Goal: Information Seeking & Learning: Learn about a topic

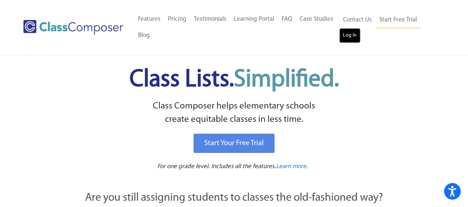
click at [348, 37] on link "Log In" at bounding box center [349, 35] width 21 height 15
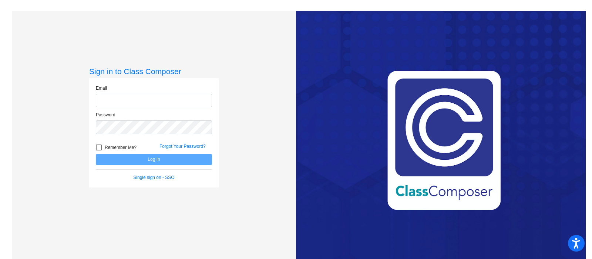
click at [115, 101] on input "email" at bounding box center [154, 101] width 116 height 14
type input "[EMAIL_ADDRESS][DOMAIN_NAME]"
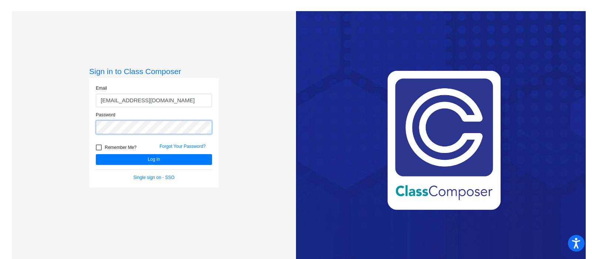
click at [96, 154] on button "Log In" at bounding box center [154, 159] width 116 height 11
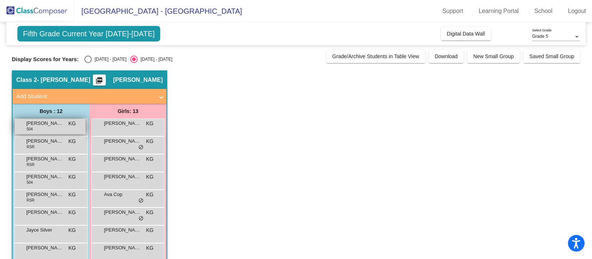
click at [50, 125] on span "[PERSON_NAME]" at bounding box center [44, 122] width 37 height 7
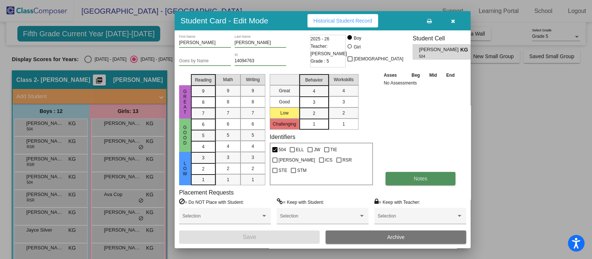
click at [416, 178] on span "Notes" at bounding box center [421, 178] width 14 height 6
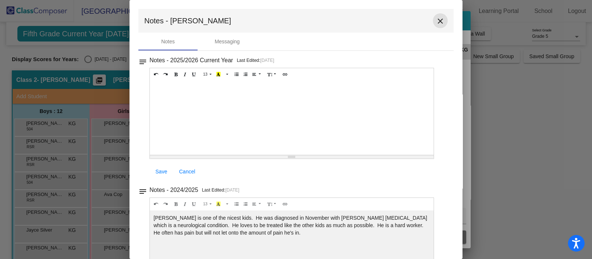
click at [433, 17] on button "close" at bounding box center [440, 20] width 15 height 15
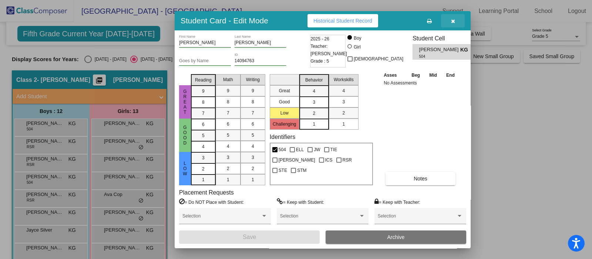
click at [453, 19] on icon "button" at bounding box center [453, 20] width 4 height 5
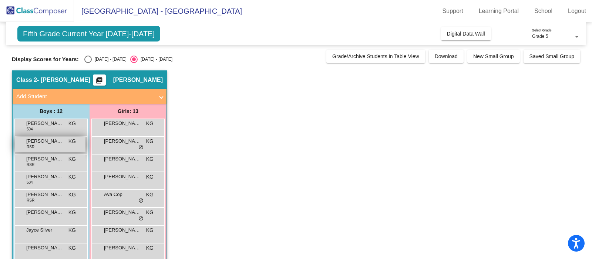
click at [39, 144] on div "[PERSON_NAME] RSR KG lock do_not_disturb_alt" at bounding box center [50, 143] width 71 height 15
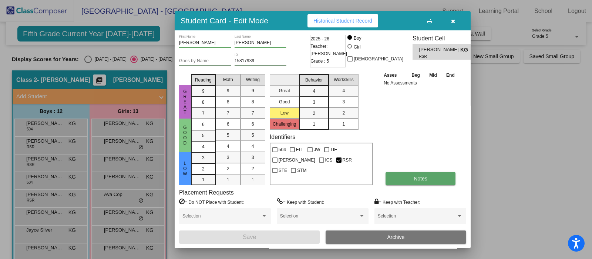
click at [411, 176] on button "Notes" at bounding box center [420, 178] width 70 height 13
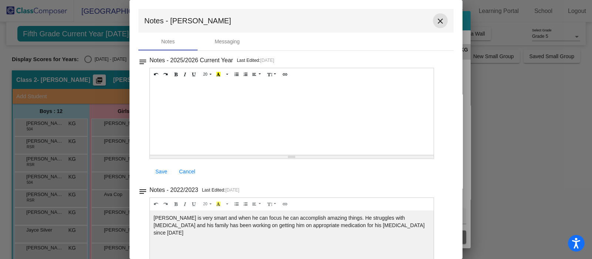
click at [436, 18] on mat-icon "close" at bounding box center [440, 21] width 9 height 9
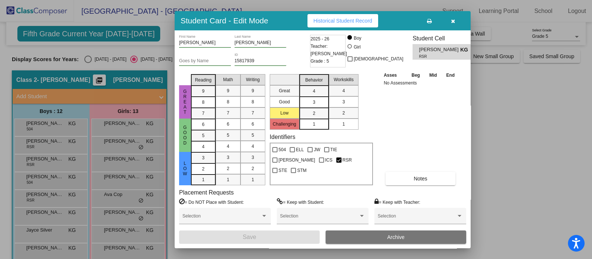
click at [451, 19] on icon "button" at bounding box center [453, 20] width 4 height 5
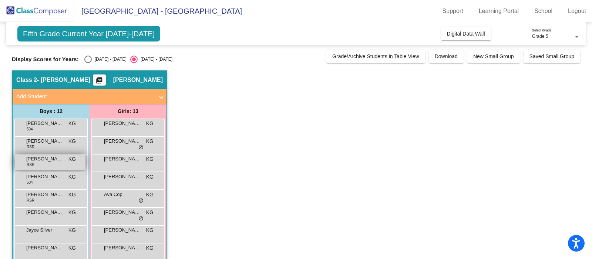
click at [35, 160] on span "[PERSON_NAME]" at bounding box center [44, 158] width 37 height 7
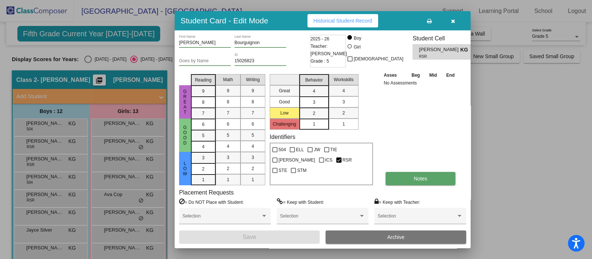
click at [429, 178] on button "Notes" at bounding box center [420, 178] width 70 height 13
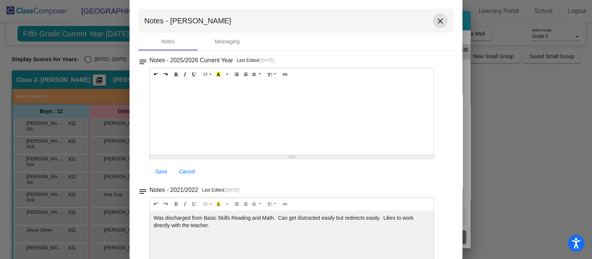
click at [438, 20] on mat-icon "close" at bounding box center [440, 21] width 9 height 9
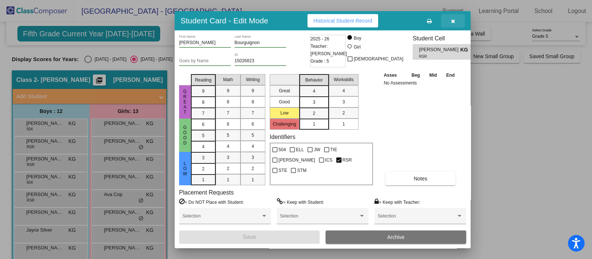
click at [455, 21] on button "button" at bounding box center [453, 20] width 24 height 13
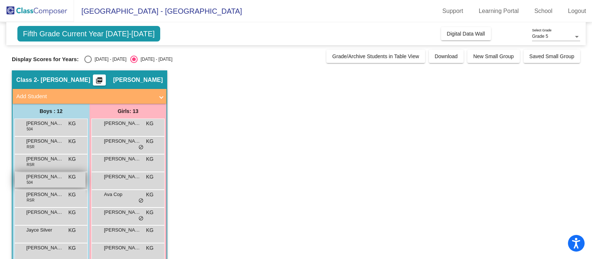
click at [35, 180] on div "[PERSON_NAME] 504 KG lock do_not_disturb_alt" at bounding box center [50, 179] width 71 height 15
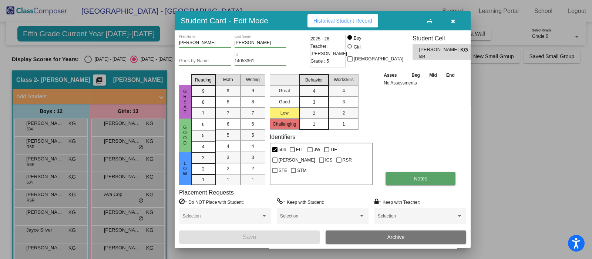
click at [429, 174] on button "Notes" at bounding box center [420, 178] width 70 height 13
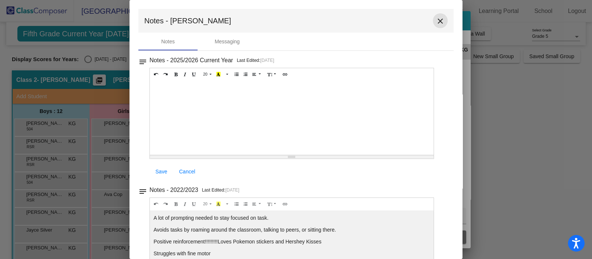
click at [436, 20] on mat-icon "close" at bounding box center [440, 21] width 9 height 9
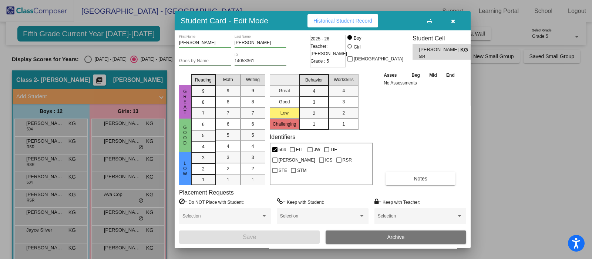
click at [450, 20] on button "button" at bounding box center [453, 20] width 24 height 13
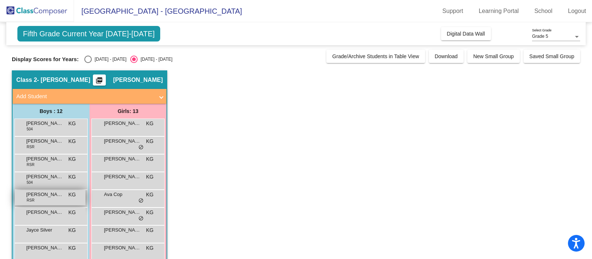
click at [38, 193] on span "[PERSON_NAME]" at bounding box center [44, 193] width 37 height 7
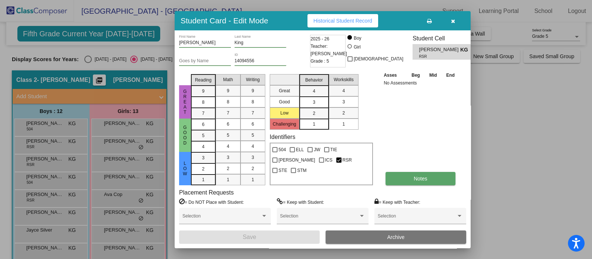
click at [425, 175] on button "Notes" at bounding box center [420, 178] width 70 height 13
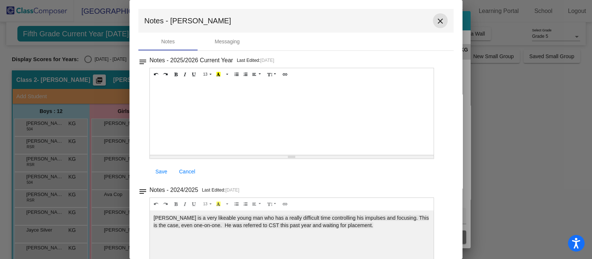
click at [436, 18] on mat-icon "close" at bounding box center [440, 21] width 9 height 9
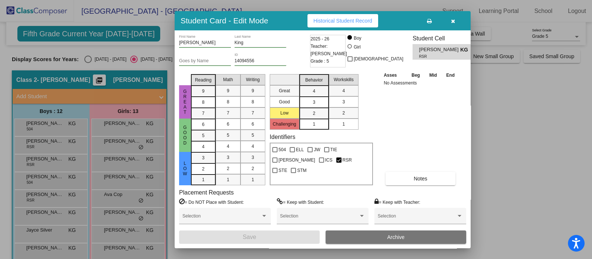
click at [452, 21] on icon "button" at bounding box center [453, 20] width 4 height 5
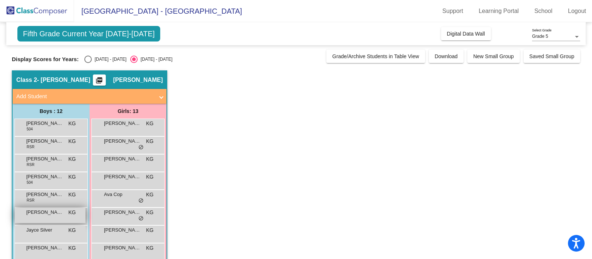
click at [40, 212] on span "[PERSON_NAME]" at bounding box center [44, 211] width 37 height 7
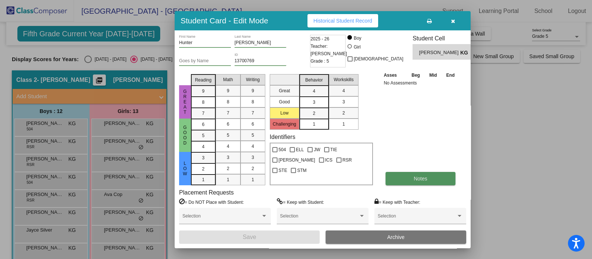
click at [403, 179] on button "Notes" at bounding box center [420, 178] width 70 height 13
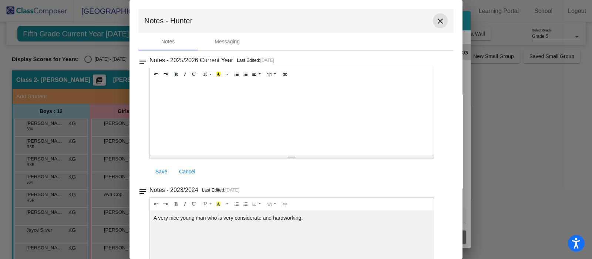
click at [434, 16] on button "close" at bounding box center [440, 20] width 15 height 15
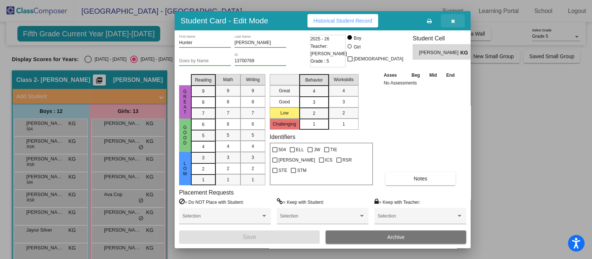
click at [451, 20] on icon "button" at bounding box center [453, 20] width 4 height 5
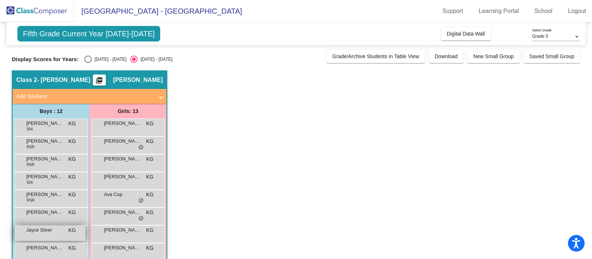
click at [37, 230] on span "Jayce Silver" at bounding box center [44, 229] width 37 height 7
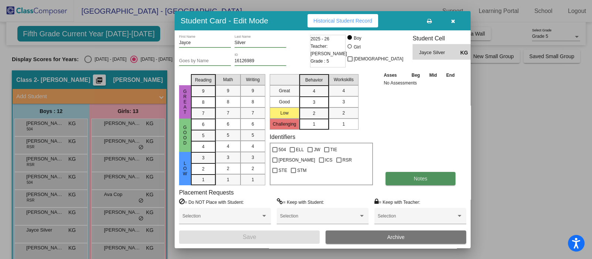
click at [426, 175] on span "Notes" at bounding box center [421, 178] width 14 height 6
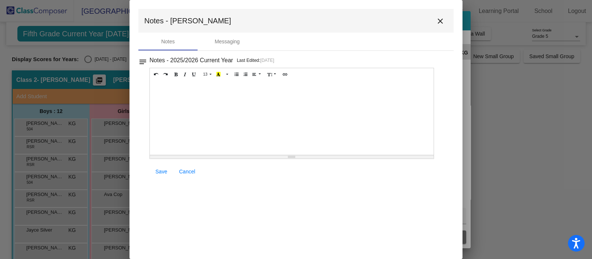
click at [441, 17] on mat-icon "close" at bounding box center [440, 21] width 9 height 9
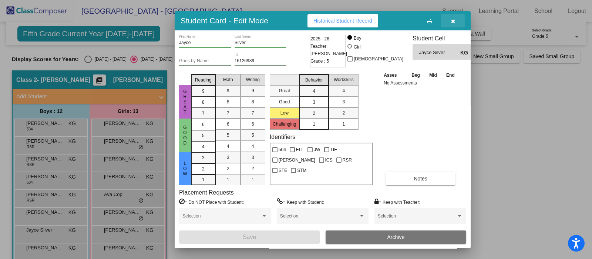
click at [453, 18] on icon "button" at bounding box center [453, 20] width 4 height 5
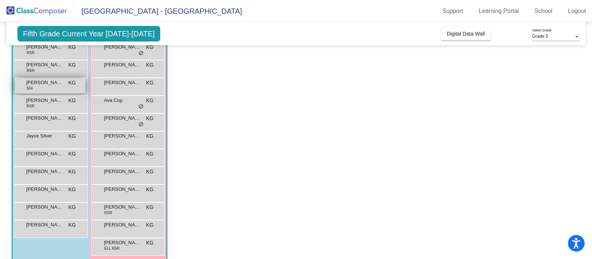
scroll to position [102, 0]
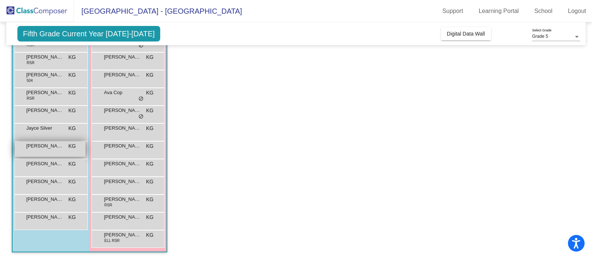
click at [35, 149] on div "[PERSON_NAME] KG lock do_not_disturb_alt" at bounding box center [50, 148] width 71 height 15
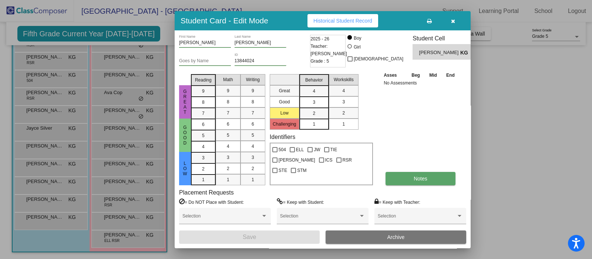
click at [428, 176] on button "Notes" at bounding box center [420, 178] width 70 height 13
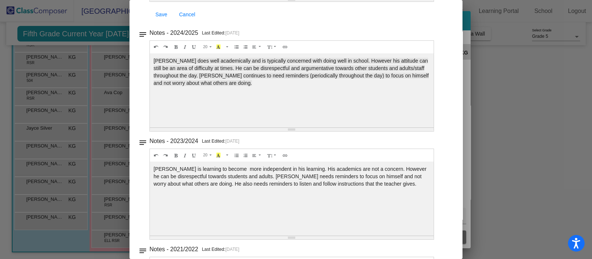
scroll to position [0, 0]
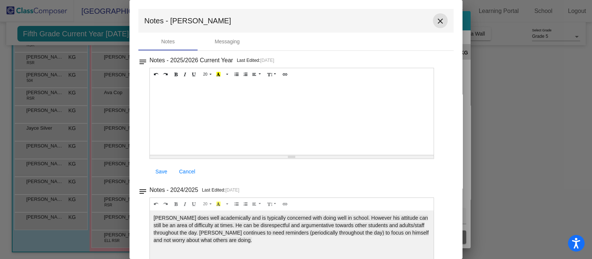
click at [436, 17] on mat-icon "close" at bounding box center [440, 21] width 9 height 9
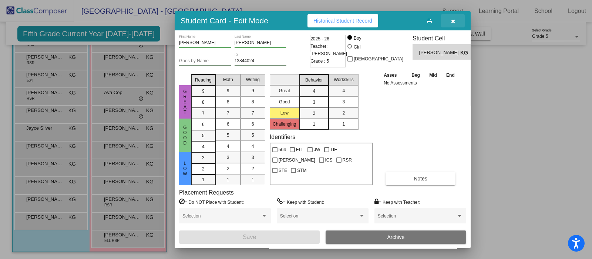
click at [453, 22] on icon "button" at bounding box center [453, 20] width 4 height 5
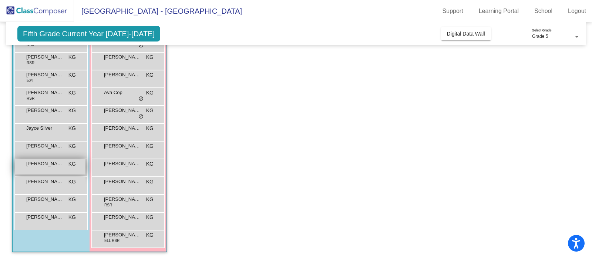
click at [39, 167] on div "[PERSON_NAME] KG lock do_not_disturb_alt" at bounding box center [50, 166] width 71 height 15
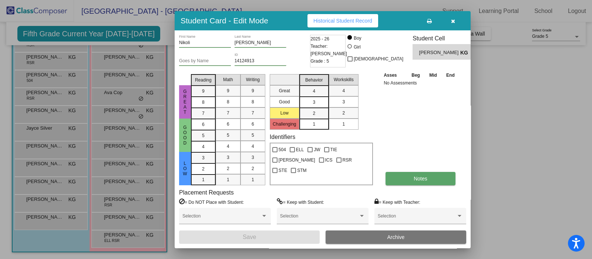
click at [435, 176] on button "Notes" at bounding box center [420, 178] width 70 height 13
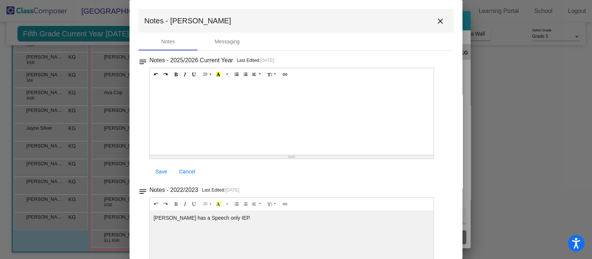
click at [436, 19] on mat-icon "close" at bounding box center [440, 21] width 9 height 9
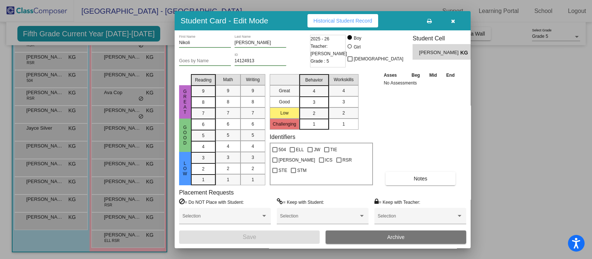
click at [451, 21] on icon "button" at bounding box center [453, 20] width 4 height 5
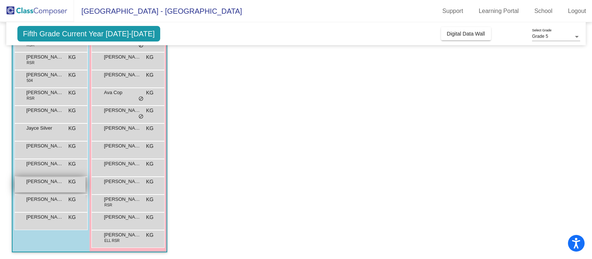
click at [37, 181] on span "[PERSON_NAME]" at bounding box center [44, 181] width 37 height 7
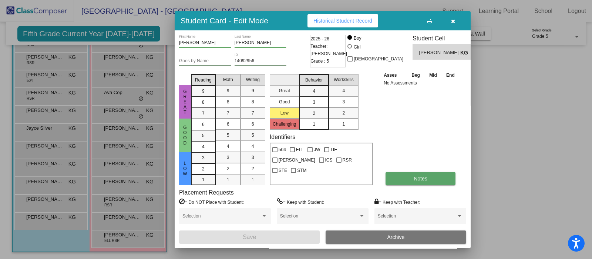
click at [428, 177] on button "Notes" at bounding box center [420, 178] width 70 height 13
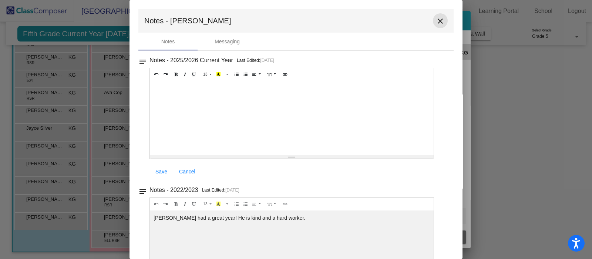
click at [437, 20] on mat-icon "close" at bounding box center [440, 21] width 9 height 9
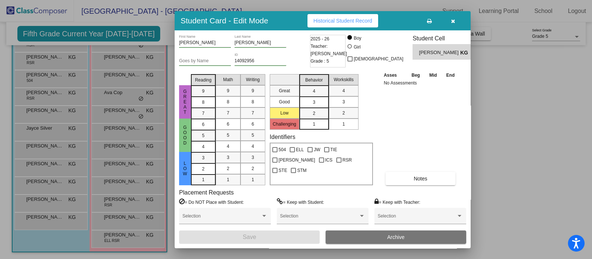
click at [453, 19] on icon "button" at bounding box center [453, 20] width 4 height 5
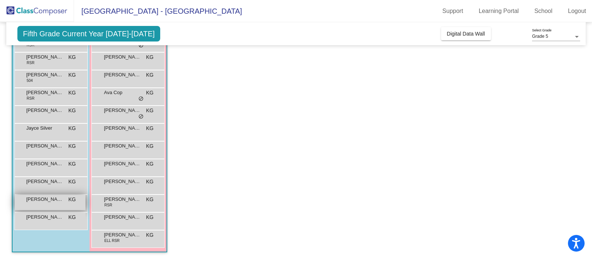
click at [31, 196] on span "[PERSON_NAME]" at bounding box center [44, 198] width 37 height 7
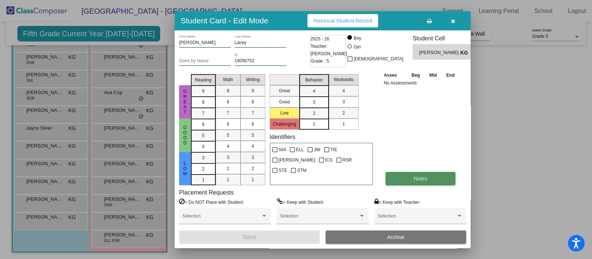
click at [409, 176] on button "Notes" at bounding box center [420, 178] width 70 height 13
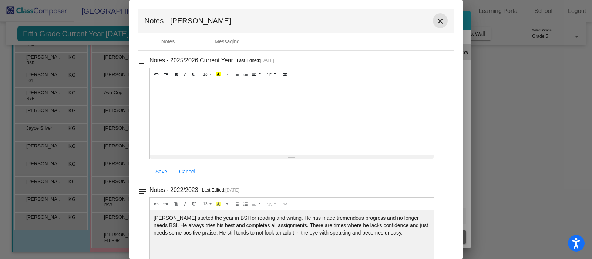
click at [436, 17] on mat-icon "close" at bounding box center [440, 21] width 9 height 9
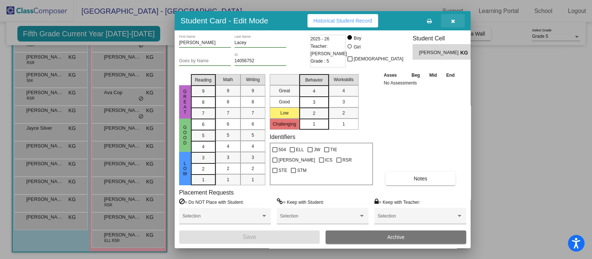
click at [453, 18] on icon "button" at bounding box center [453, 20] width 4 height 5
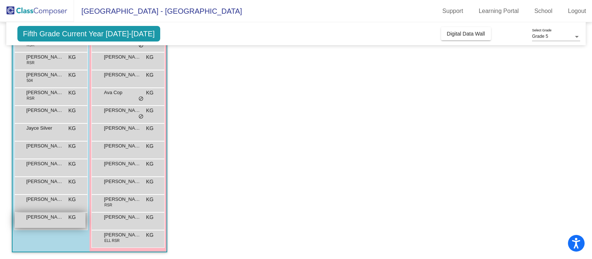
click at [38, 215] on span "[PERSON_NAME]" at bounding box center [44, 216] width 37 height 7
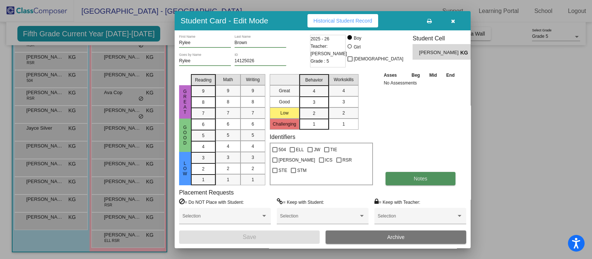
click at [421, 173] on button "Notes" at bounding box center [420, 178] width 70 height 13
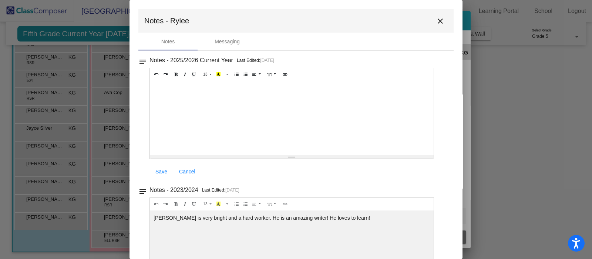
click at [436, 20] on mat-icon "close" at bounding box center [440, 21] width 9 height 9
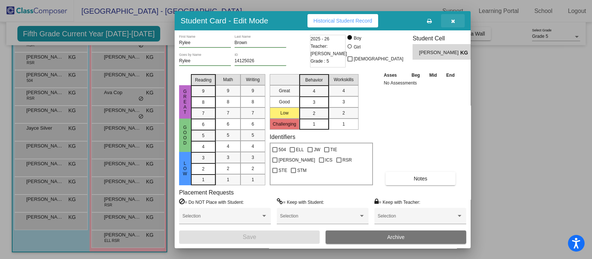
click at [452, 21] on icon "button" at bounding box center [453, 20] width 4 height 5
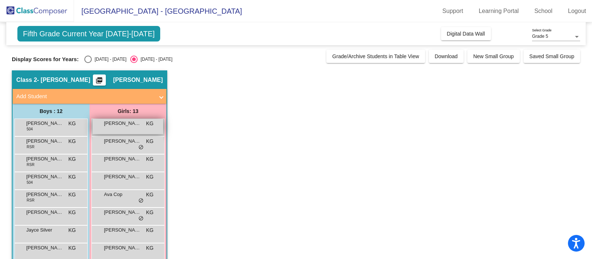
click at [119, 119] on span "[PERSON_NAME]" at bounding box center [122, 122] width 37 height 7
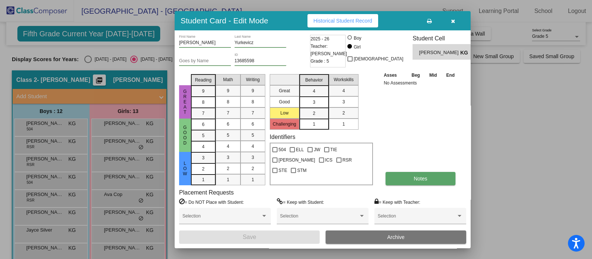
click at [422, 175] on span "Notes" at bounding box center [421, 178] width 14 height 6
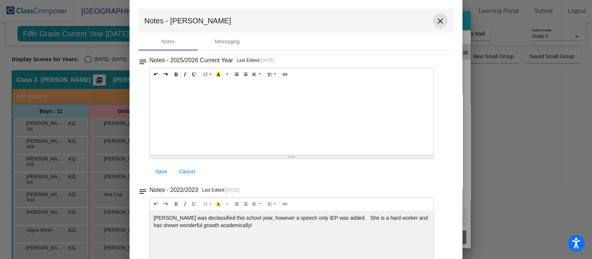
click at [436, 21] on mat-icon "close" at bounding box center [440, 21] width 9 height 9
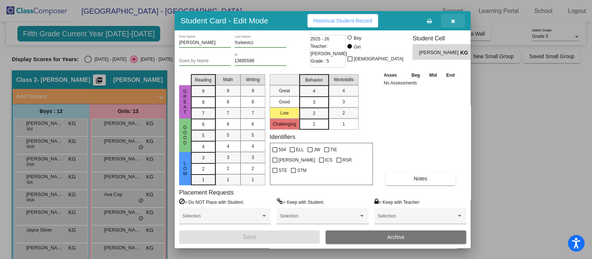
click at [450, 21] on button "button" at bounding box center [453, 20] width 24 height 13
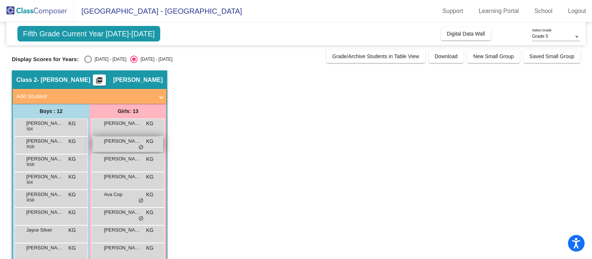
click at [107, 141] on span "[PERSON_NAME]" at bounding box center [122, 140] width 37 height 7
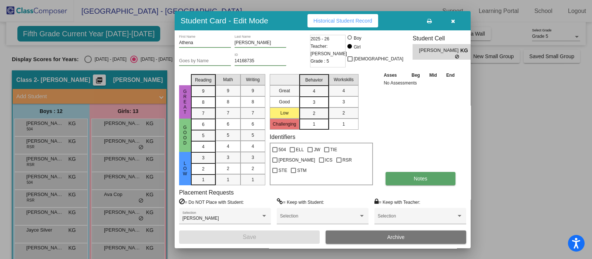
click at [411, 176] on button "Notes" at bounding box center [420, 178] width 70 height 13
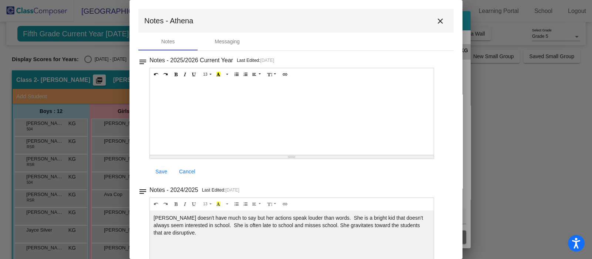
click at [439, 21] on mat-icon "close" at bounding box center [440, 21] width 9 height 9
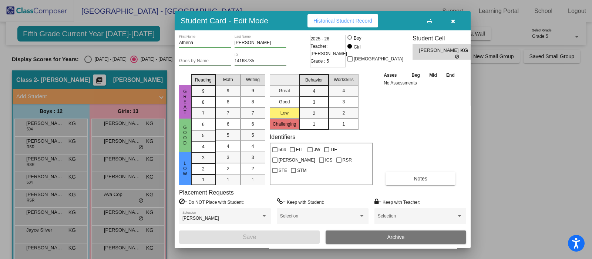
click at [455, 16] on button "button" at bounding box center [453, 20] width 24 height 13
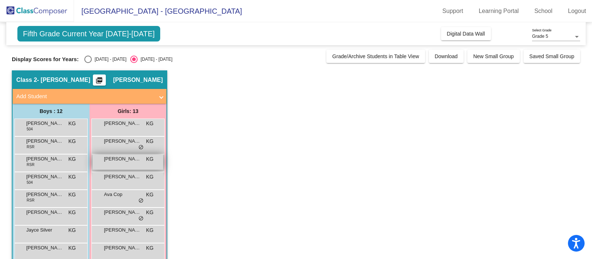
click at [117, 161] on span "[PERSON_NAME]" at bounding box center [122, 158] width 37 height 7
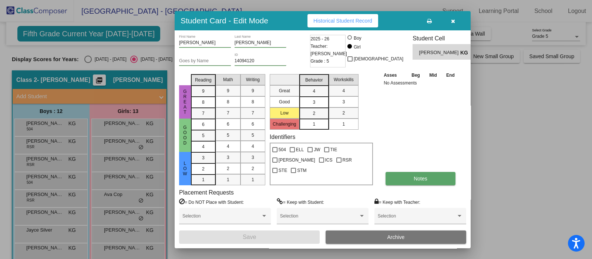
click at [420, 175] on span "Notes" at bounding box center [421, 178] width 14 height 6
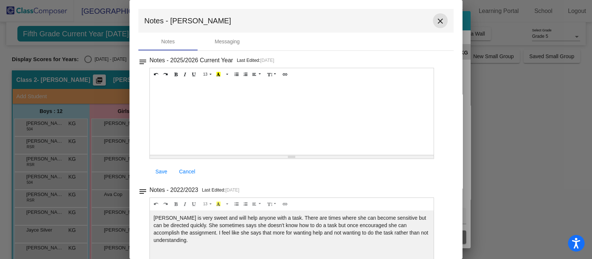
click at [438, 20] on mat-icon "close" at bounding box center [440, 21] width 9 height 9
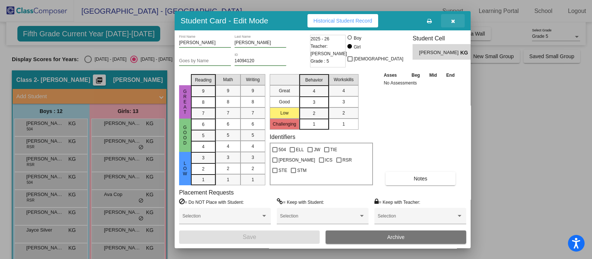
click at [451, 19] on icon "button" at bounding box center [453, 20] width 4 height 5
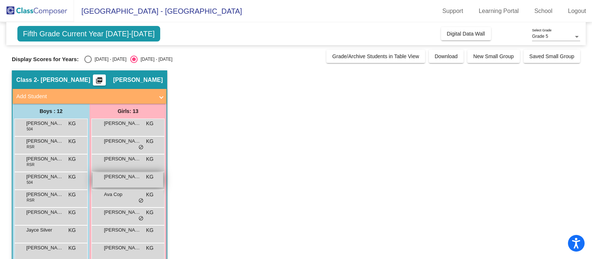
click at [115, 178] on span "[PERSON_NAME]" at bounding box center [122, 176] width 37 height 7
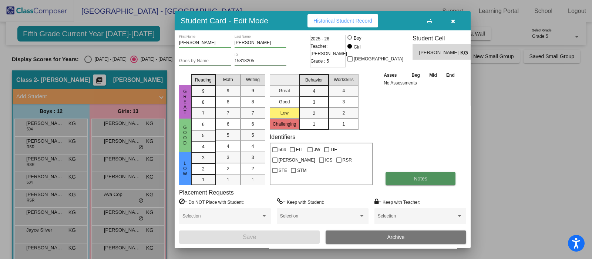
click at [433, 180] on button "Notes" at bounding box center [420, 178] width 70 height 13
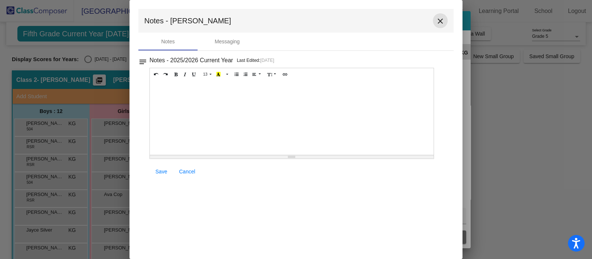
click at [443, 21] on mat-icon "close" at bounding box center [440, 21] width 9 height 9
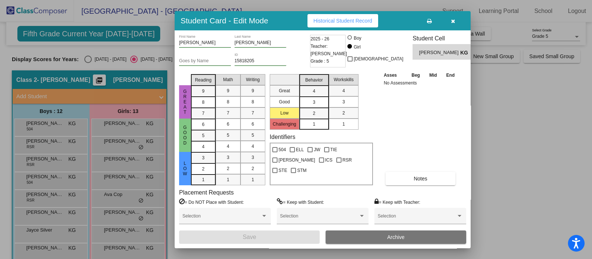
click at [455, 22] on button "button" at bounding box center [453, 20] width 24 height 13
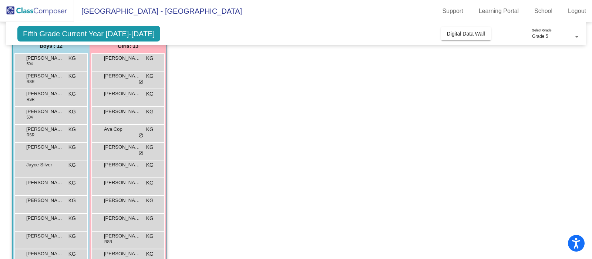
scroll to position [92, 0]
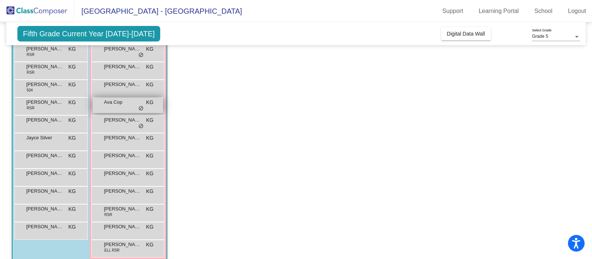
click at [122, 110] on div "Ava Cop KG lock do_not_disturb_alt" at bounding box center [127, 105] width 71 height 15
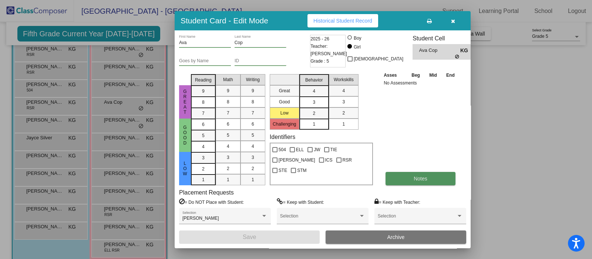
click at [417, 174] on button "Notes" at bounding box center [420, 178] width 70 height 13
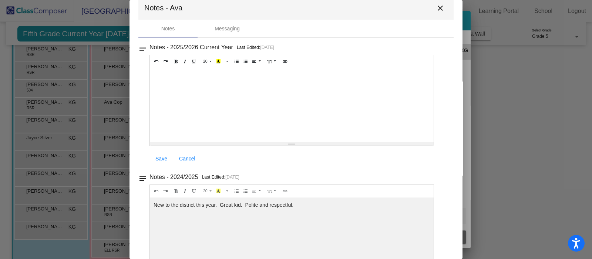
scroll to position [0, 0]
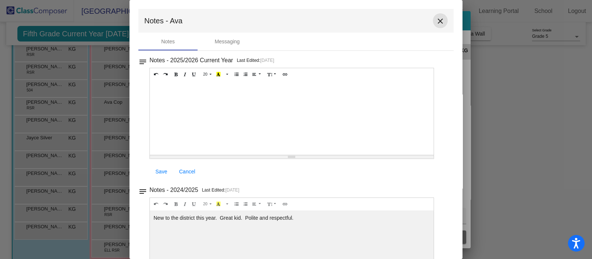
click at [440, 18] on mat-icon "close" at bounding box center [440, 21] width 9 height 9
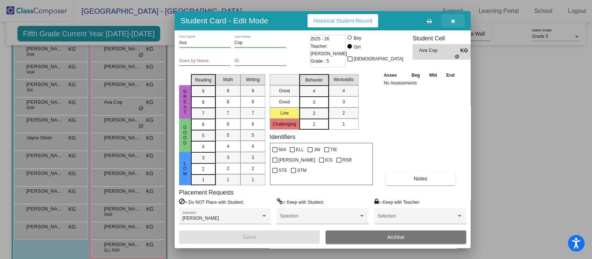
click at [455, 19] on button "button" at bounding box center [453, 20] width 24 height 13
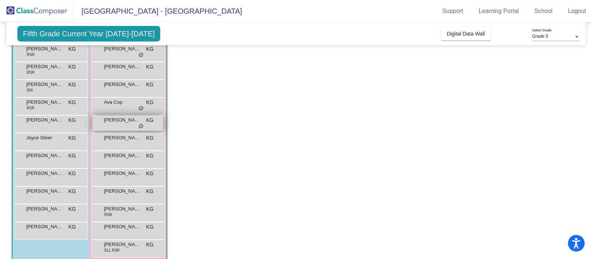
click at [106, 125] on div "[PERSON_NAME] KG lock do_not_disturb_alt" at bounding box center [127, 122] width 71 height 15
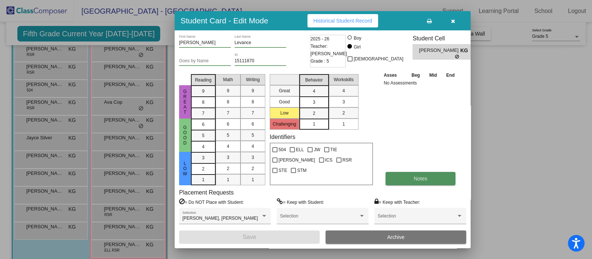
click at [411, 179] on button "Notes" at bounding box center [420, 178] width 70 height 13
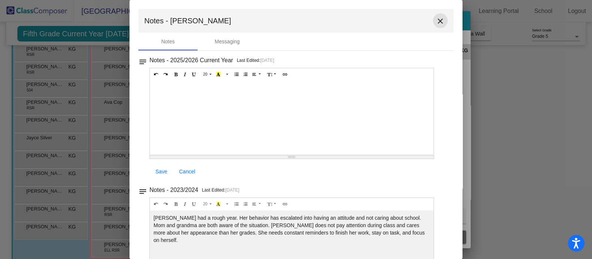
click at [436, 21] on mat-icon "close" at bounding box center [440, 21] width 9 height 9
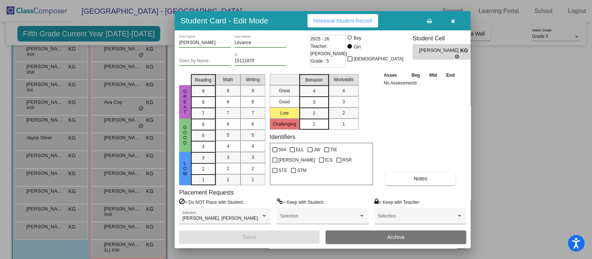
click at [454, 18] on span "button" at bounding box center [453, 21] width 4 height 6
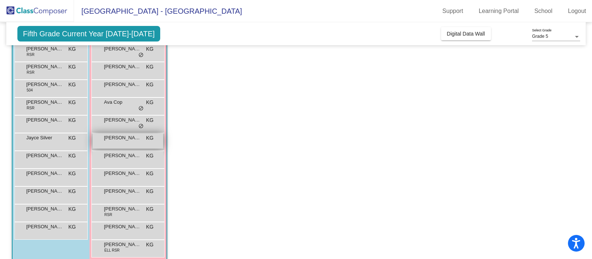
click at [114, 136] on span "[PERSON_NAME]" at bounding box center [122, 137] width 37 height 7
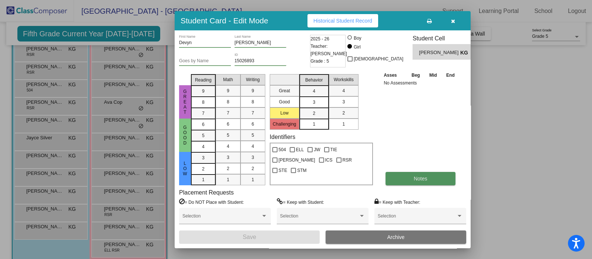
click at [422, 176] on span "Notes" at bounding box center [421, 178] width 14 height 6
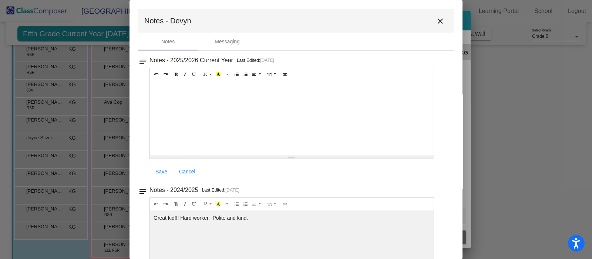
click at [438, 20] on mat-icon "close" at bounding box center [440, 21] width 9 height 9
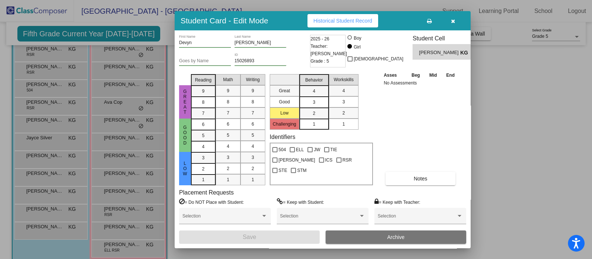
click at [451, 21] on icon "button" at bounding box center [453, 20] width 4 height 5
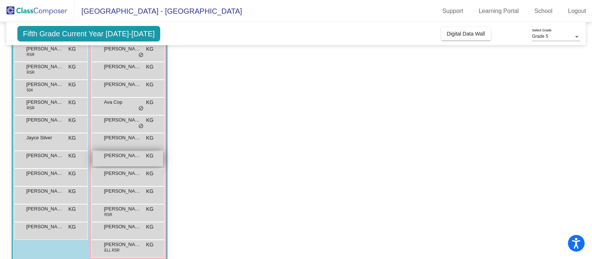
click at [121, 162] on div "[PERSON_NAME] KG lock do_not_disturb_alt" at bounding box center [127, 158] width 71 height 15
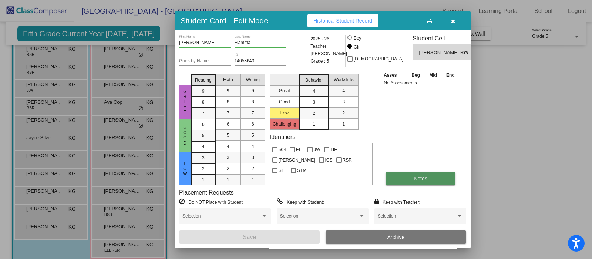
click at [432, 174] on button "Notes" at bounding box center [420, 178] width 70 height 13
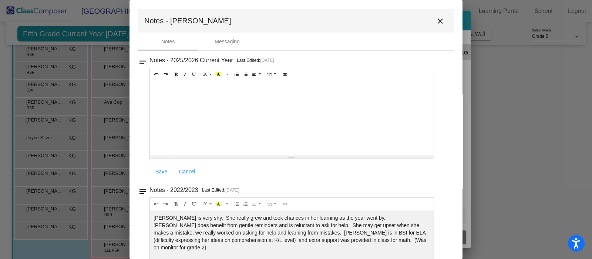
click at [436, 20] on mat-icon "close" at bounding box center [440, 21] width 9 height 9
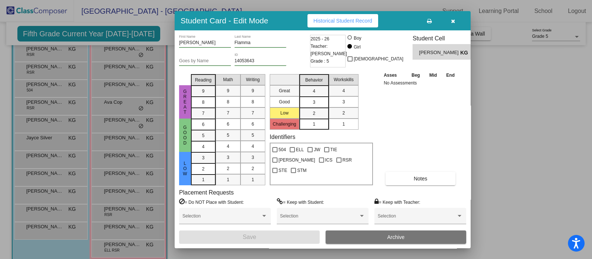
click at [452, 19] on icon "button" at bounding box center [453, 20] width 4 height 5
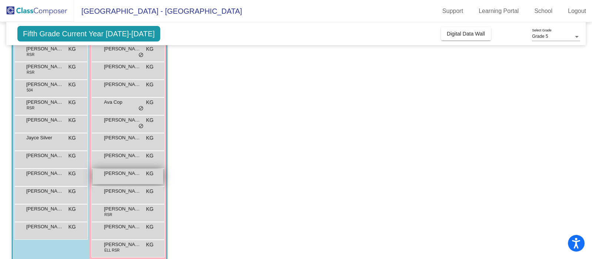
click at [114, 175] on span "[PERSON_NAME]" at bounding box center [122, 172] width 37 height 7
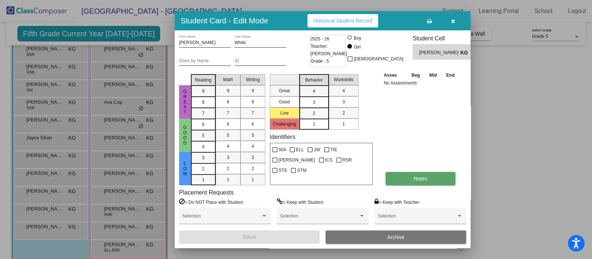
click at [421, 176] on span "Notes" at bounding box center [421, 178] width 14 height 6
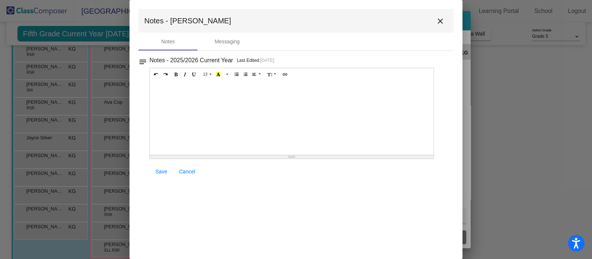
click at [439, 18] on mat-icon "close" at bounding box center [440, 21] width 9 height 9
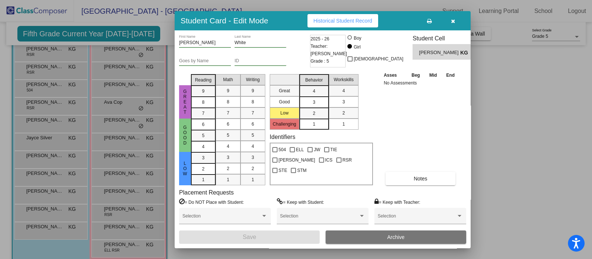
click at [451, 18] on icon "button" at bounding box center [453, 20] width 4 height 5
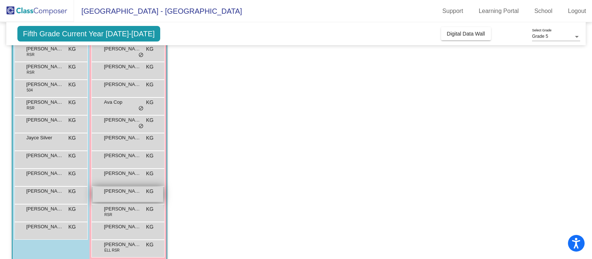
click at [119, 192] on span "[PERSON_NAME]" at bounding box center [122, 190] width 37 height 7
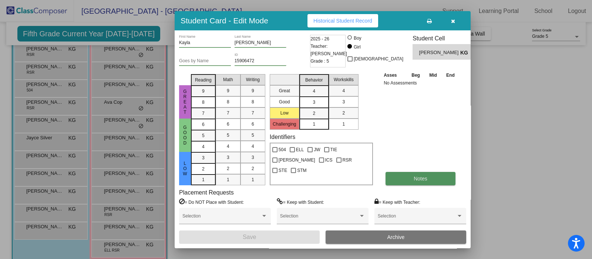
click at [429, 177] on button "Notes" at bounding box center [420, 178] width 70 height 13
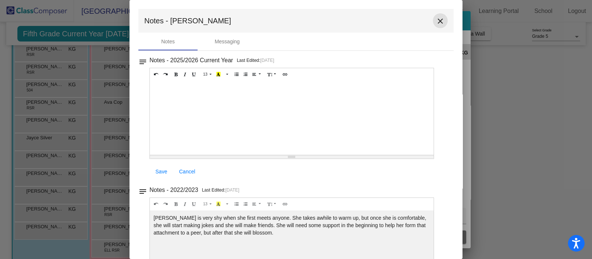
click at [436, 20] on mat-icon "close" at bounding box center [440, 21] width 9 height 9
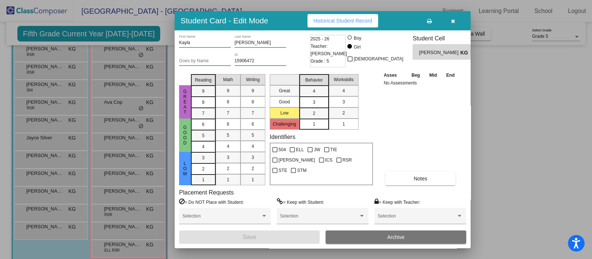
click at [455, 21] on icon "button" at bounding box center [453, 20] width 4 height 5
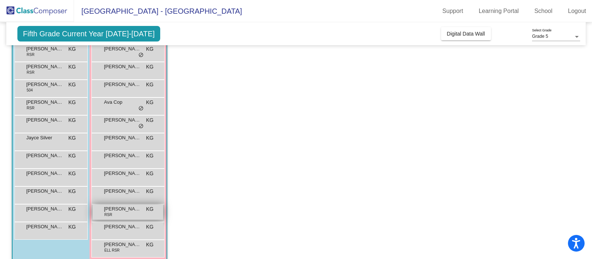
click at [111, 206] on span "[PERSON_NAME]" at bounding box center [122, 208] width 37 height 7
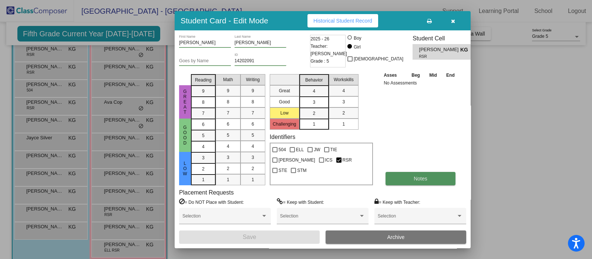
click at [415, 172] on button "Notes" at bounding box center [420, 178] width 70 height 13
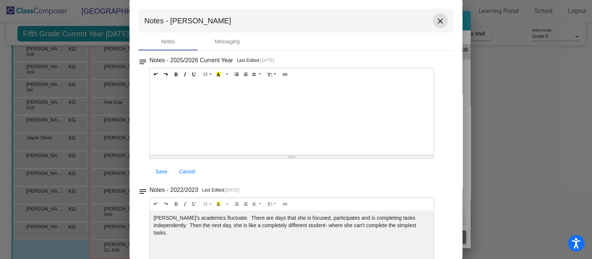
click at [436, 20] on mat-icon "close" at bounding box center [440, 21] width 9 height 9
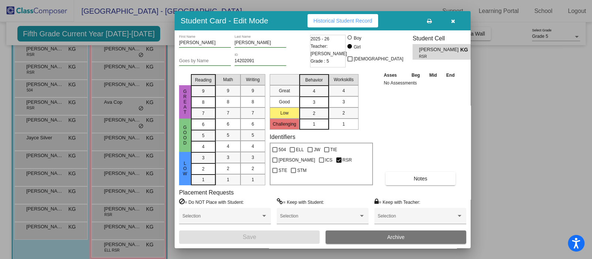
click at [452, 20] on icon "button" at bounding box center [453, 20] width 4 height 5
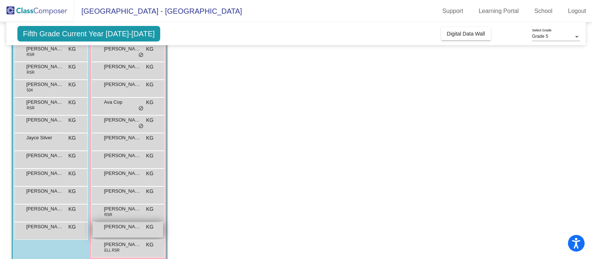
click at [117, 229] on div "[PERSON_NAME] KG lock do_not_disturb_alt" at bounding box center [127, 229] width 71 height 15
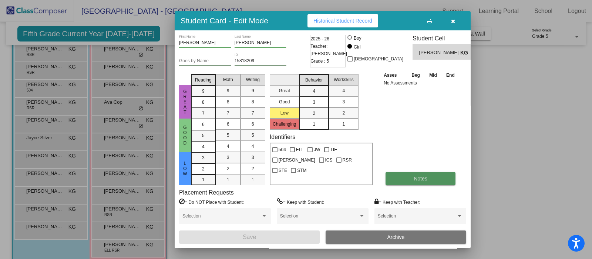
click at [411, 179] on button "Notes" at bounding box center [420, 178] width 70 height 13
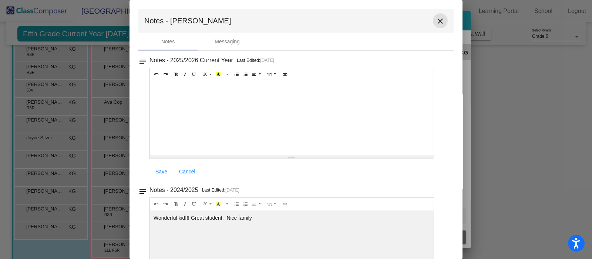
click at [439, 17] on mat-icon "close" at bounding box center [440, 21] width 9 height 9
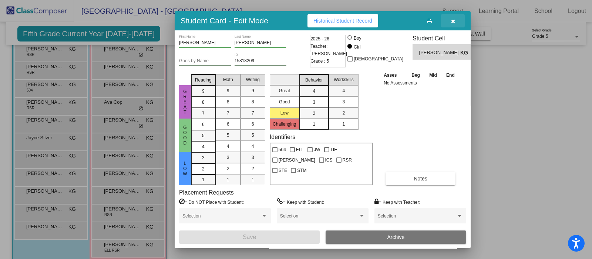
drag, startPoint x: 453, startPoint y: 16, endPoint x: 436, endPoint y: 39, distance: 28.9
click at [452, 16] on button "button" at bounding box center [453, 20] width 24 height 13
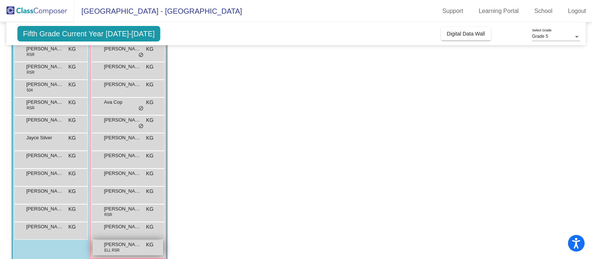
click at [111, 247] on span "ELL RSR" at bounding box center [111, 250] width 15 height 6
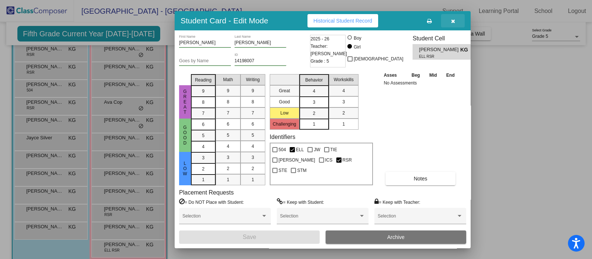
click at [456, 19] on button "button" at bounding box center [453, 20] width 24 height 13
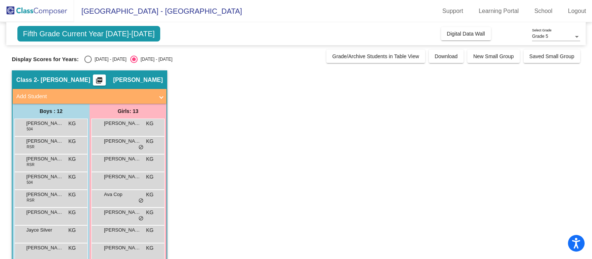
click at [576, 36] on div at bounding box center [577, 37] width 4 height 2
click at [260, 10] on div at bounding box center [296, 129] width 592 height 259
